Goal: Information Seeking & Learning: Learn about a topic

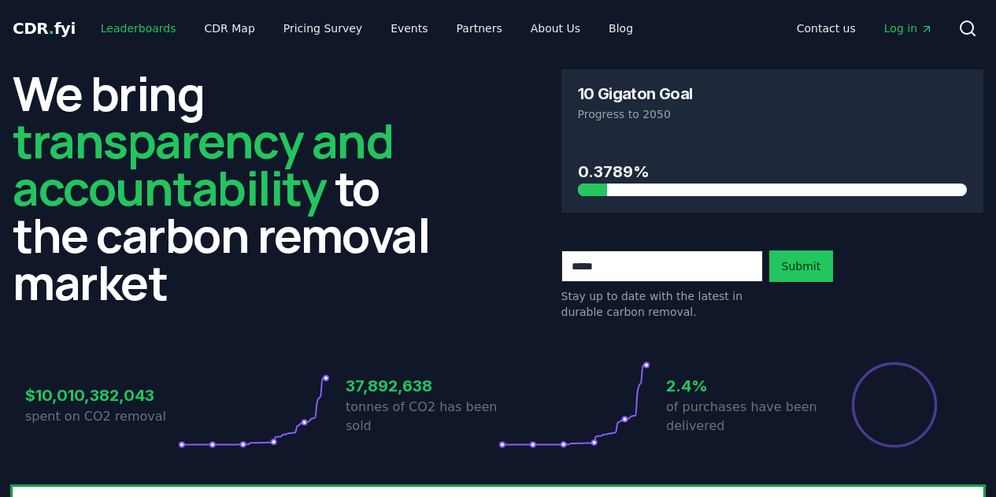
click at [142, 29] on link "Leaderboards" at bounding box center [138, 28] width 101 height 28
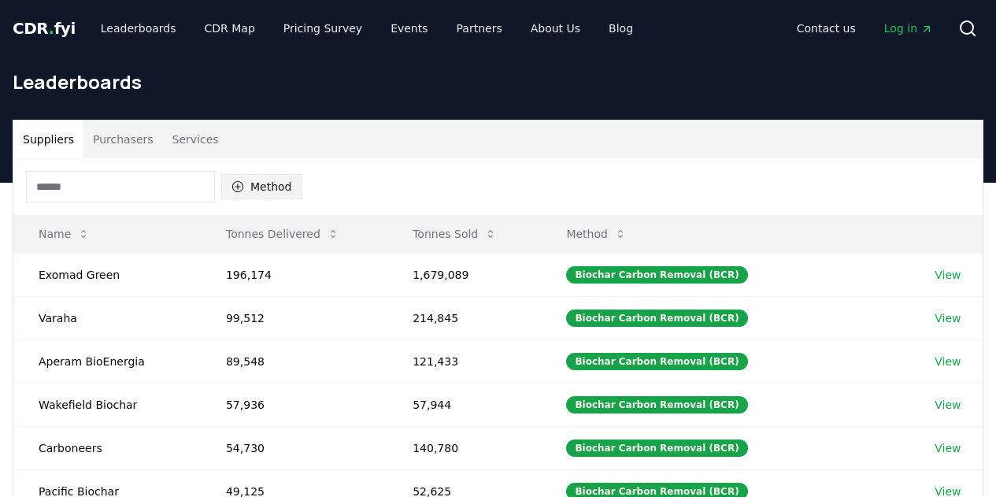
click at [272, 194] on button "Method" at bounding box center [261, 186] width 81 height 25
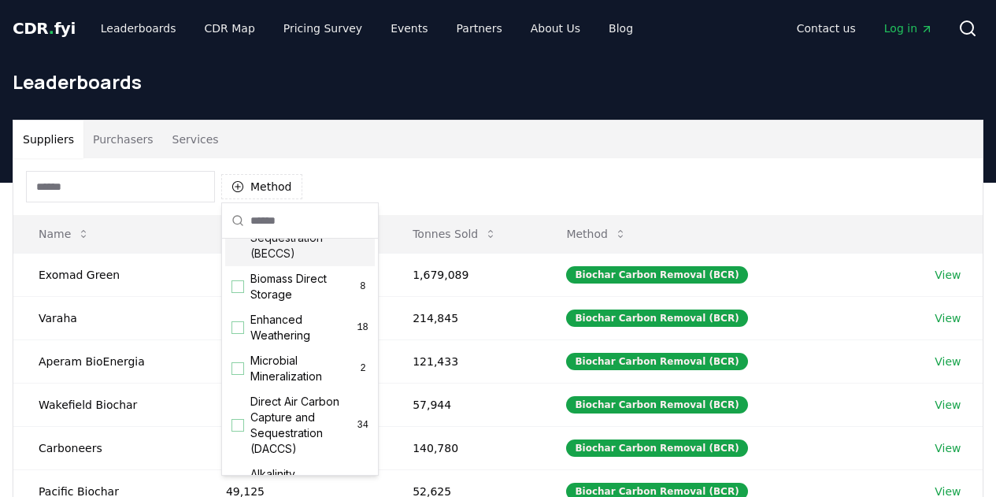
scroll to position [236, 0]
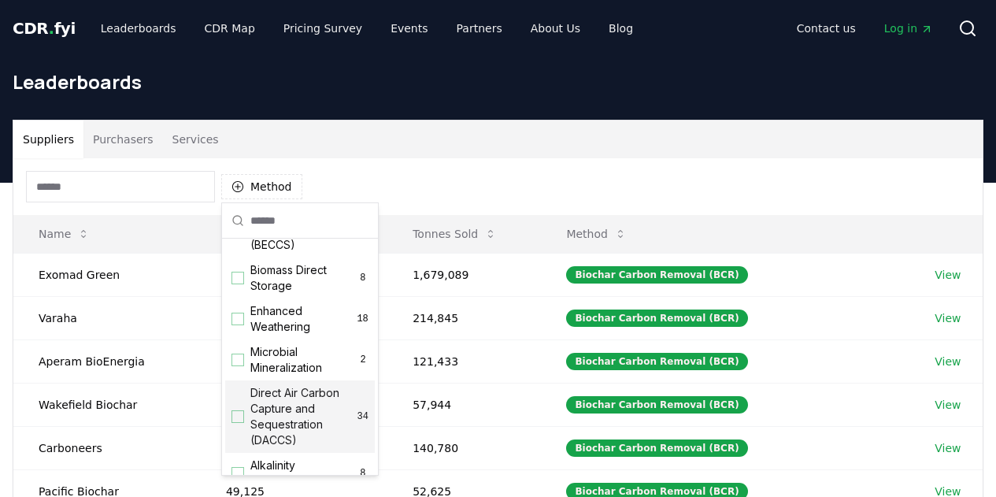
click at [243, 423] on div "Suggestions" at bounding box center [237, 416] width 13 height 13
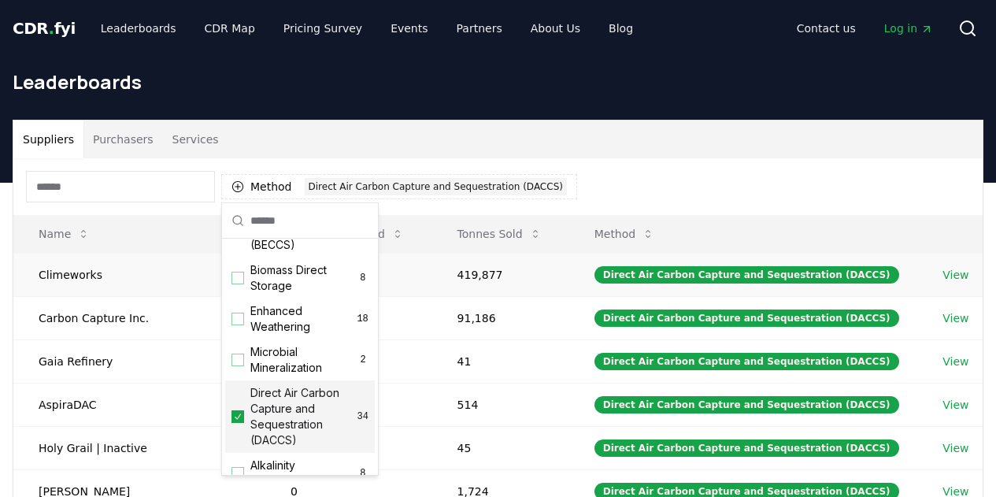
click at [118, 280] on td "Climeworks" at bounding box center [139, 274] width 252 height 43
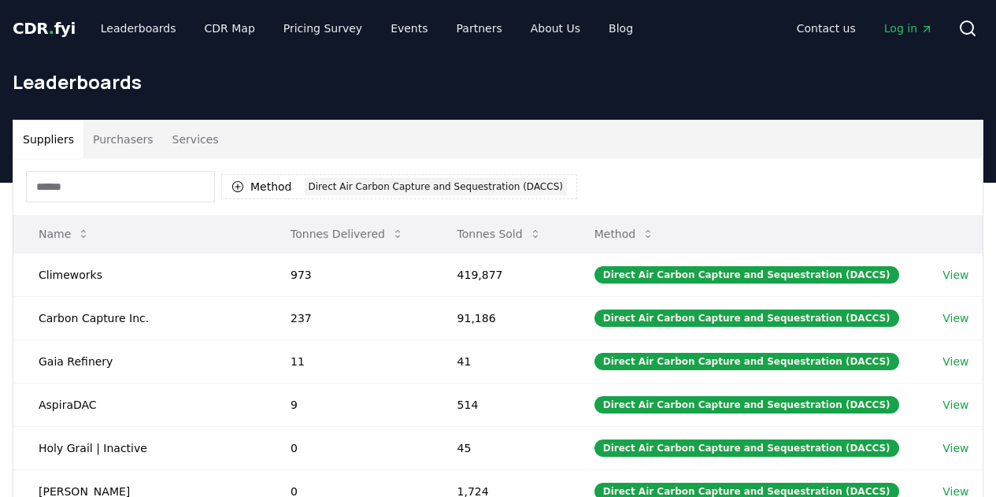
click at [527, 229] on button "Tonnes Sold" at bounding box center [499, 233] width 109 height 31
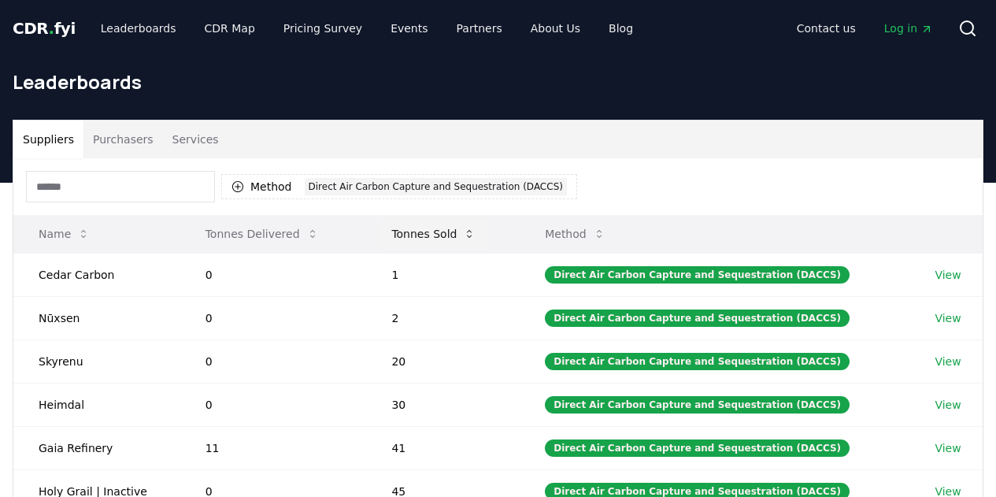
click at [465, 235] on button "Tonnes Sold" at bounding box center [433, 233] width 109 height 31
